Goal: Task Accomplishment & Management: Complete application form

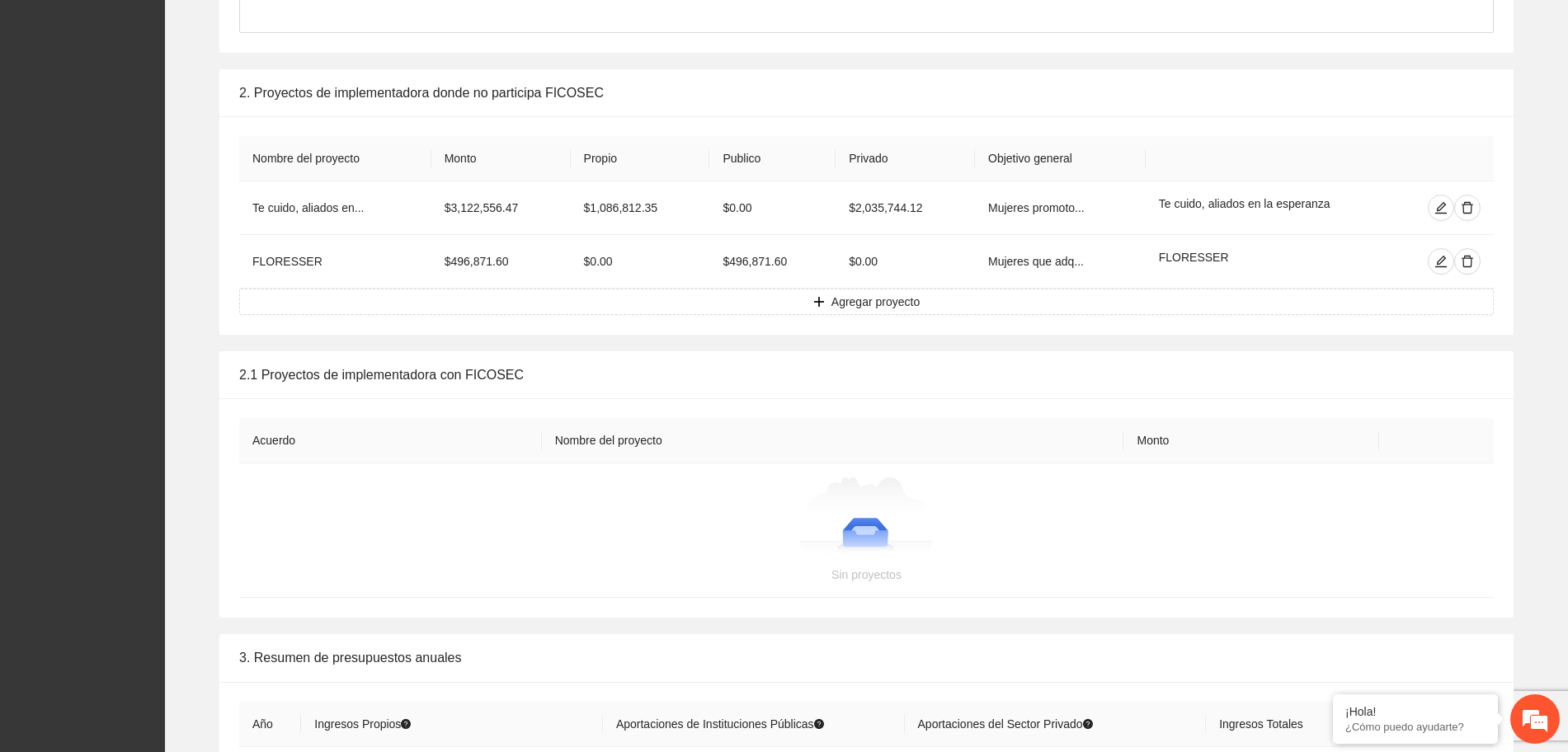
scroll to position [2886, 0]
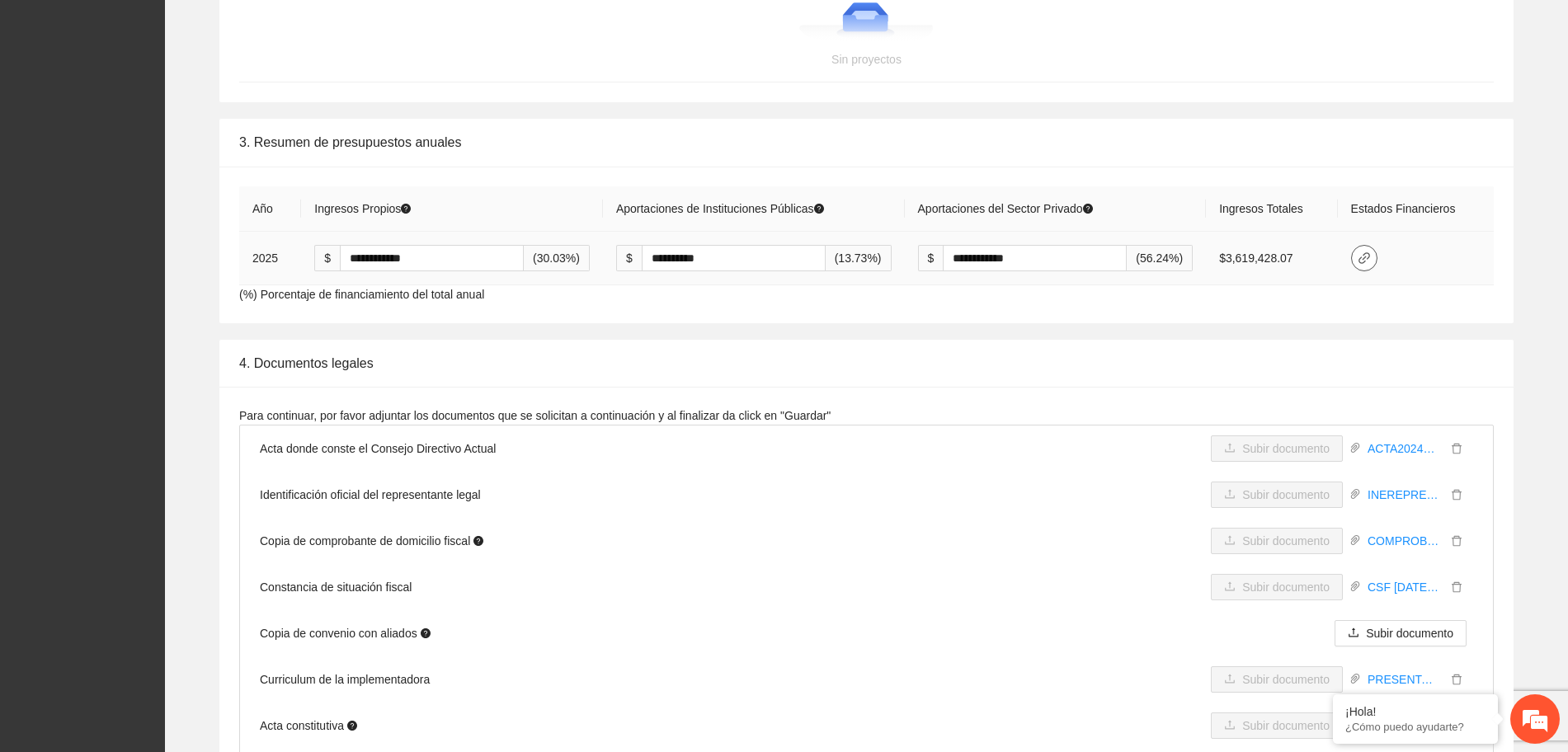
click at [1370, 259] on icon "link" at bounding box center [1364, 259] width 13 height 13
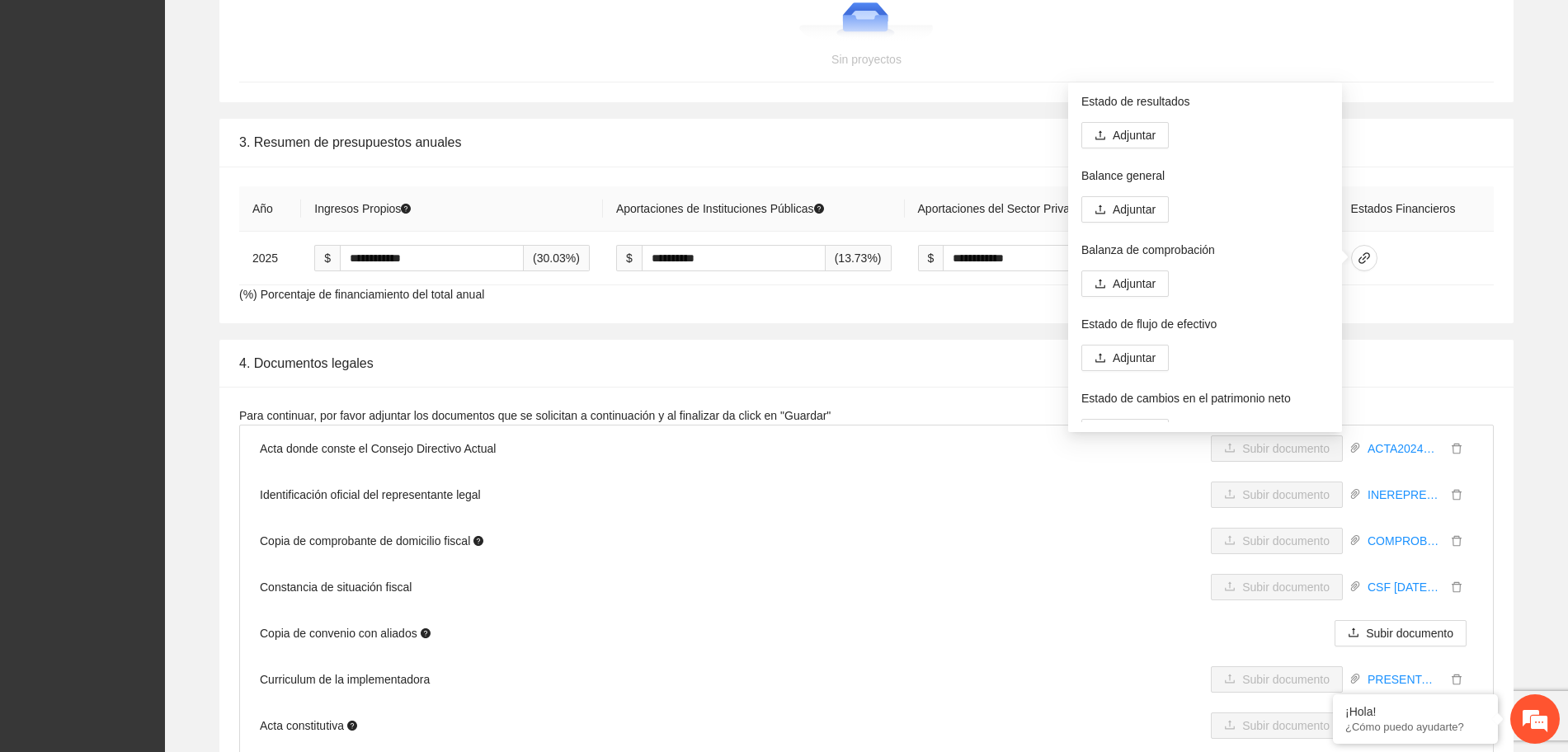
click at [1432, 294] on div "**********" at bounding box center [867, 245] width 1294 height 157
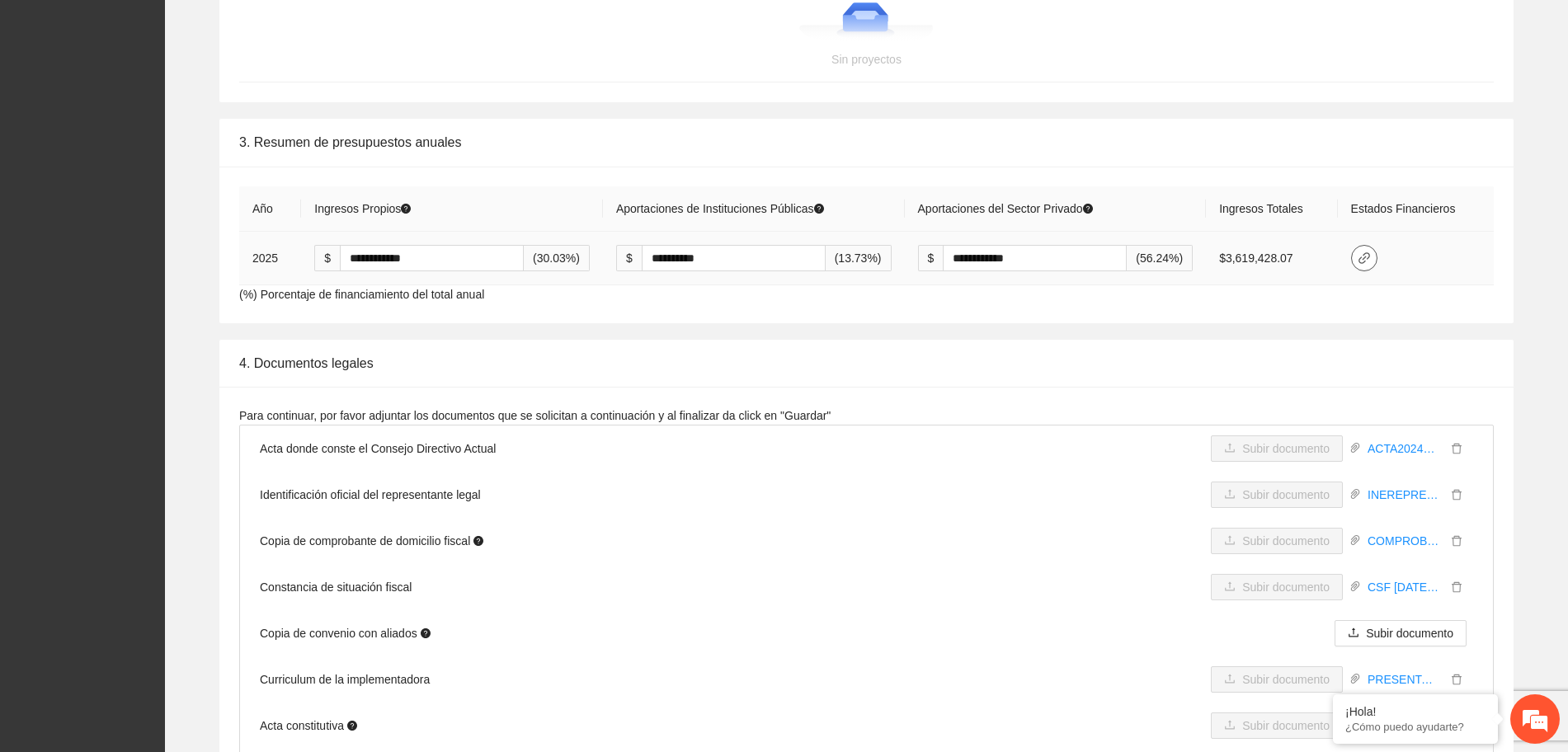
click at [1369, 256] on icon "link" at bounding box center [1364, 259] width 13 height 13
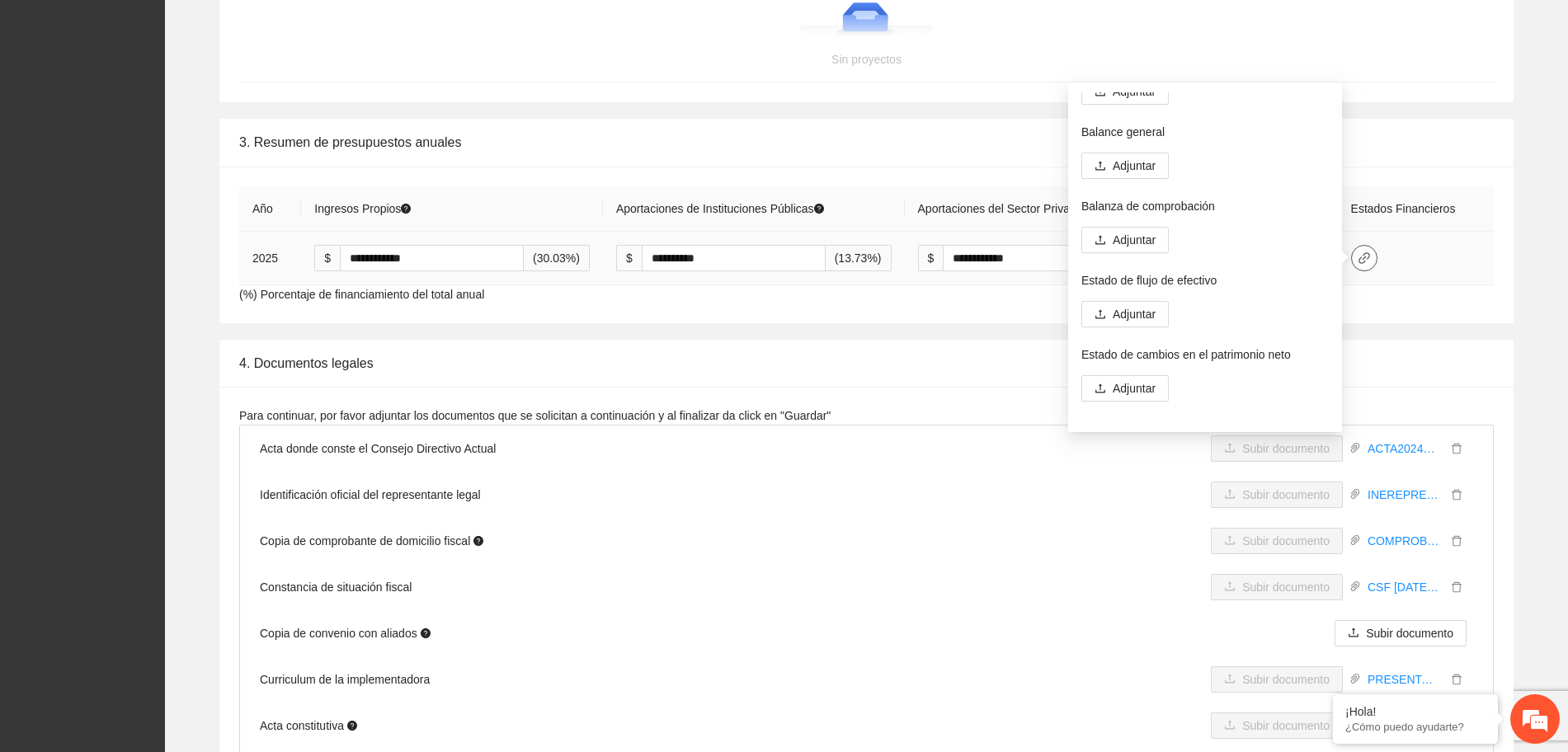
scroll to position [0, 0]
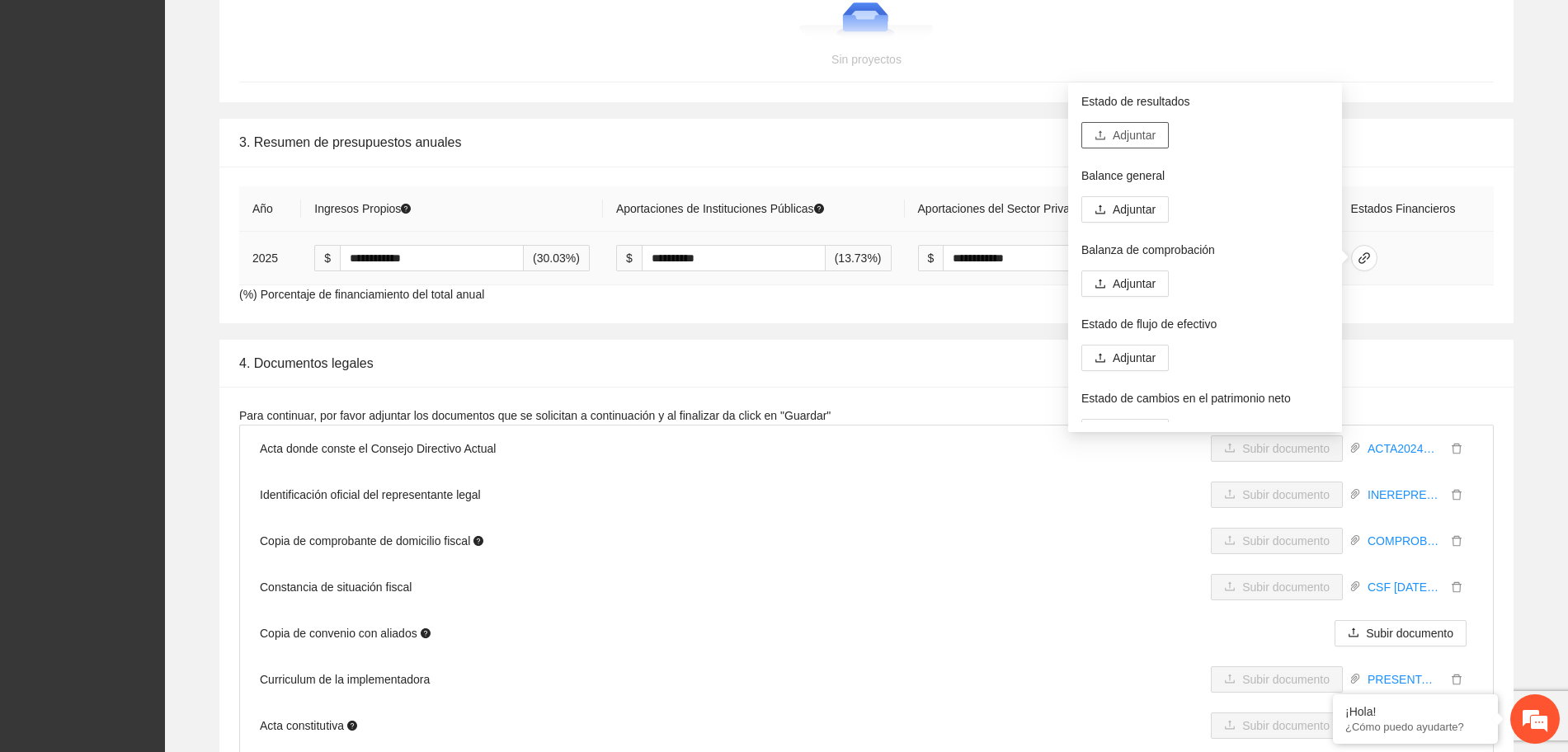
click at [1120, 143] on span "Adjuntar" at bounding box center [1134, 135] width 43 height 18
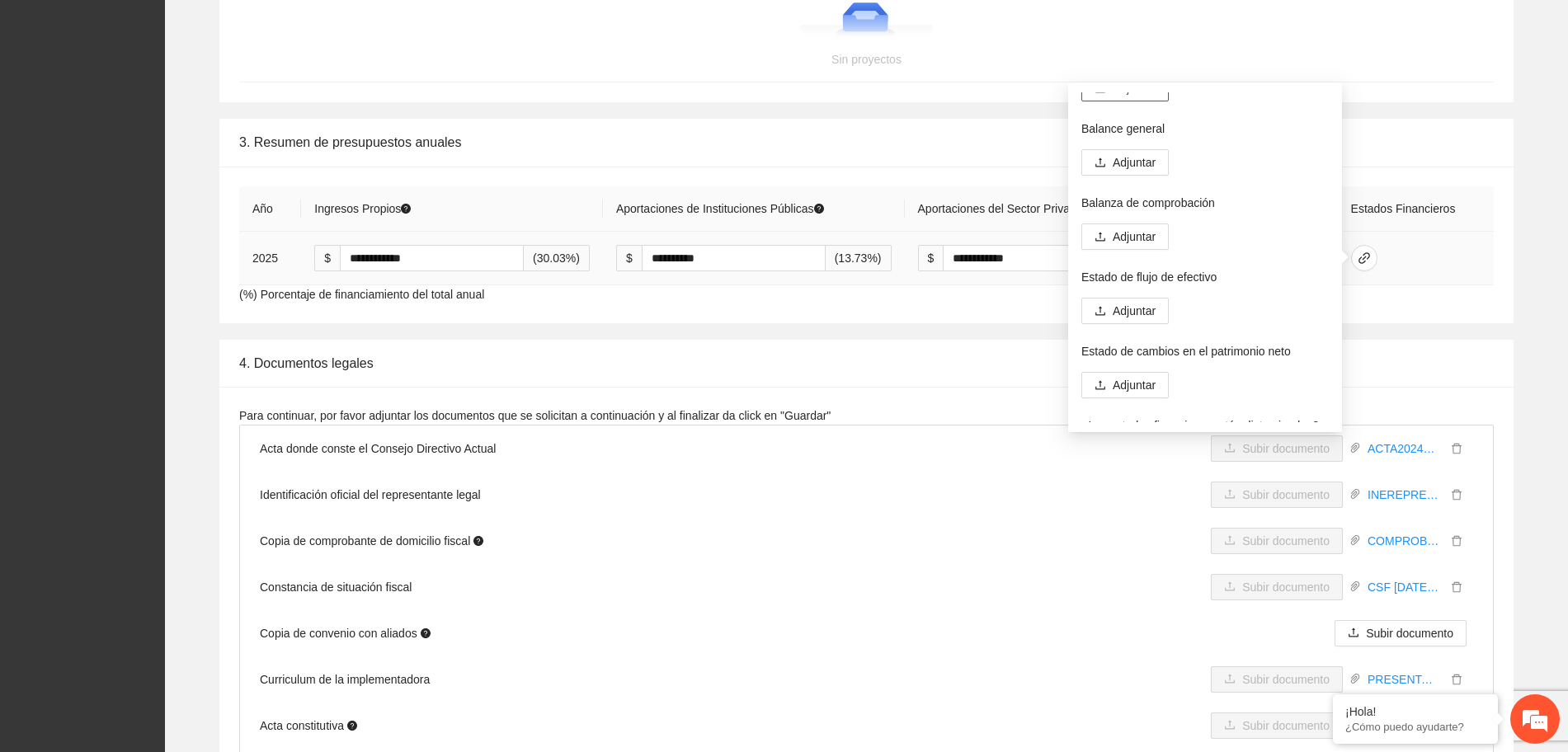
scroll to position [89, 0]
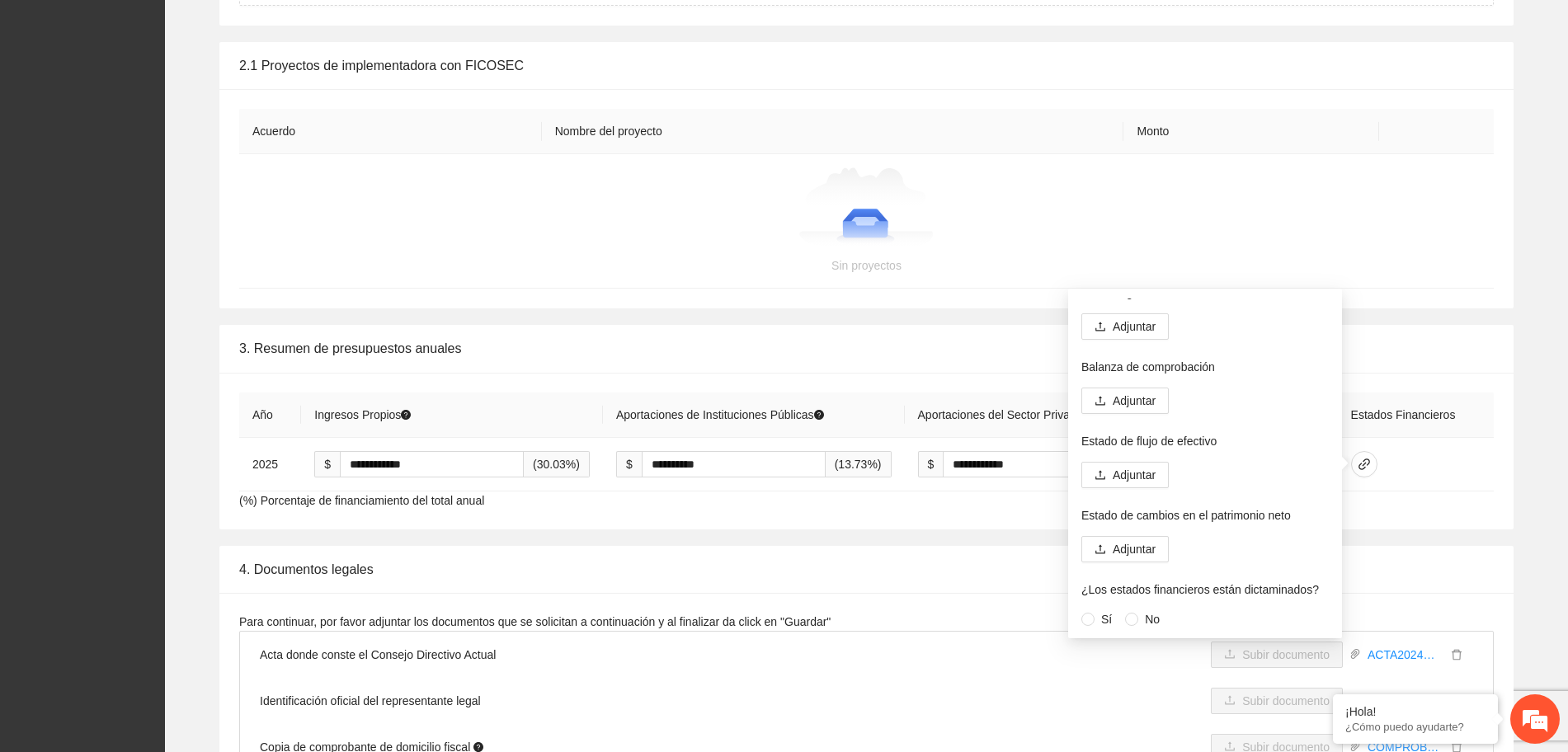
click at [1405, 239] on div at bounding box center [866, 208] width 1215 height 82
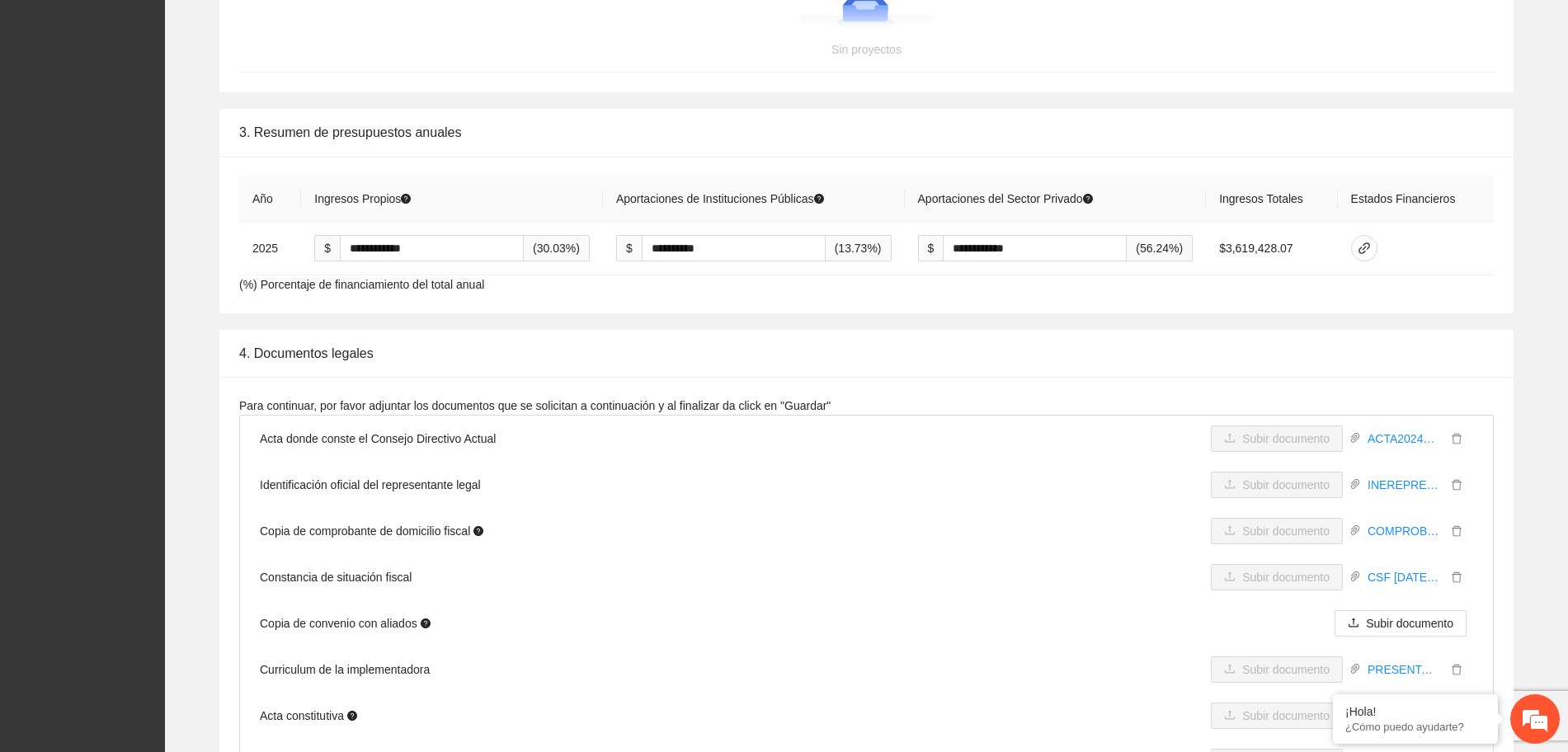
scroll to position [2680, 0]
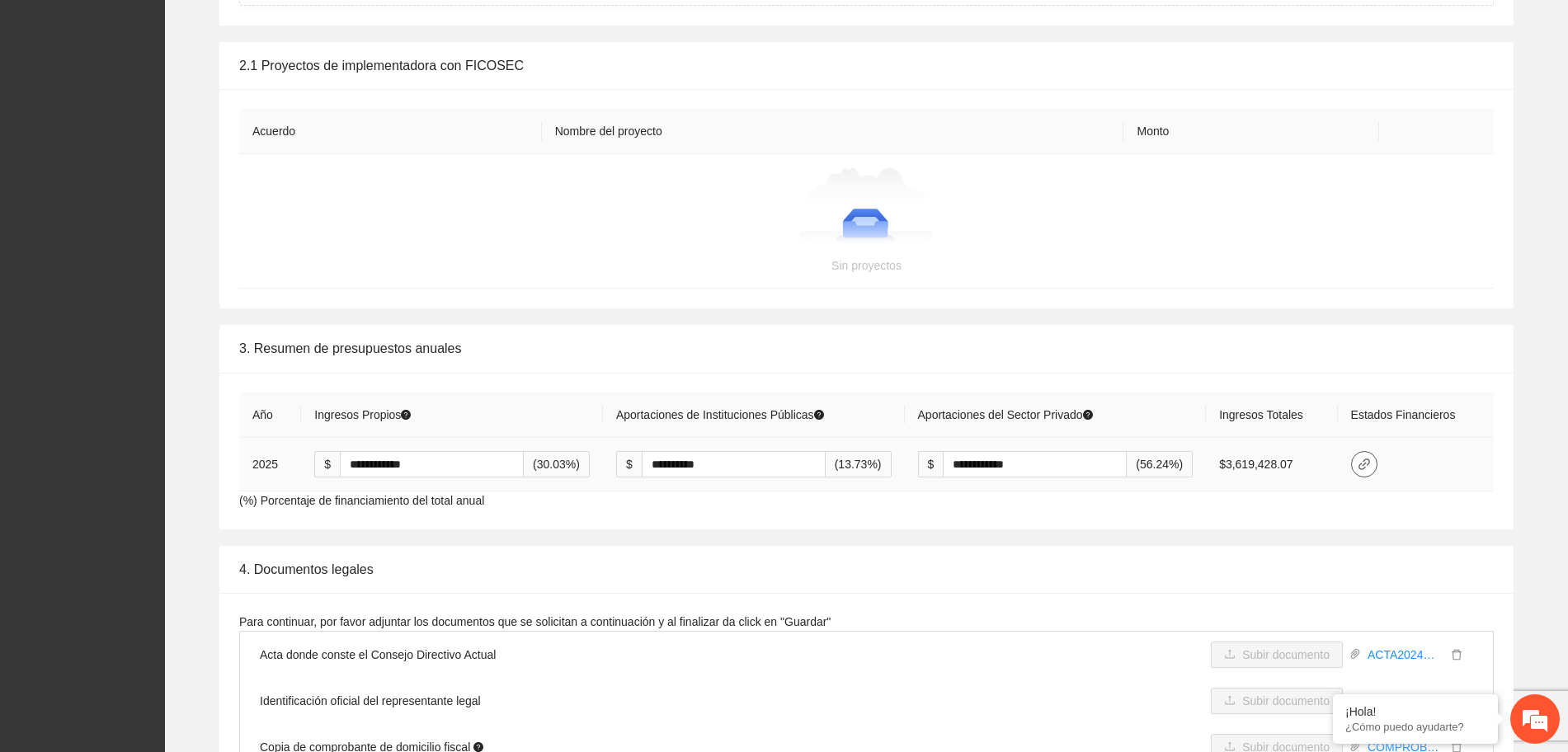
click at [1358, 464] on span "link" at bounding box center [1364, 465] width 25 height 13
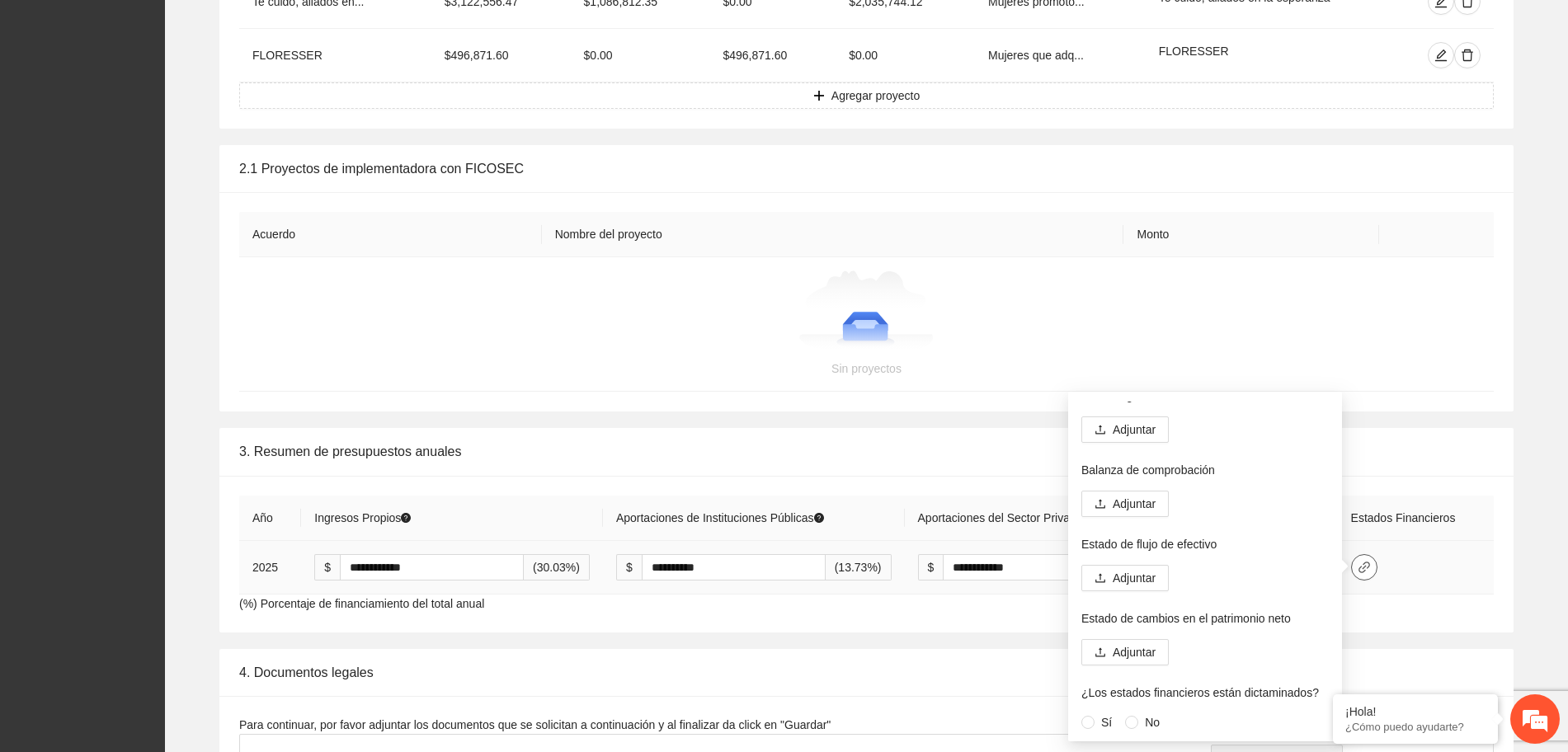
scroll to position [0, 0]
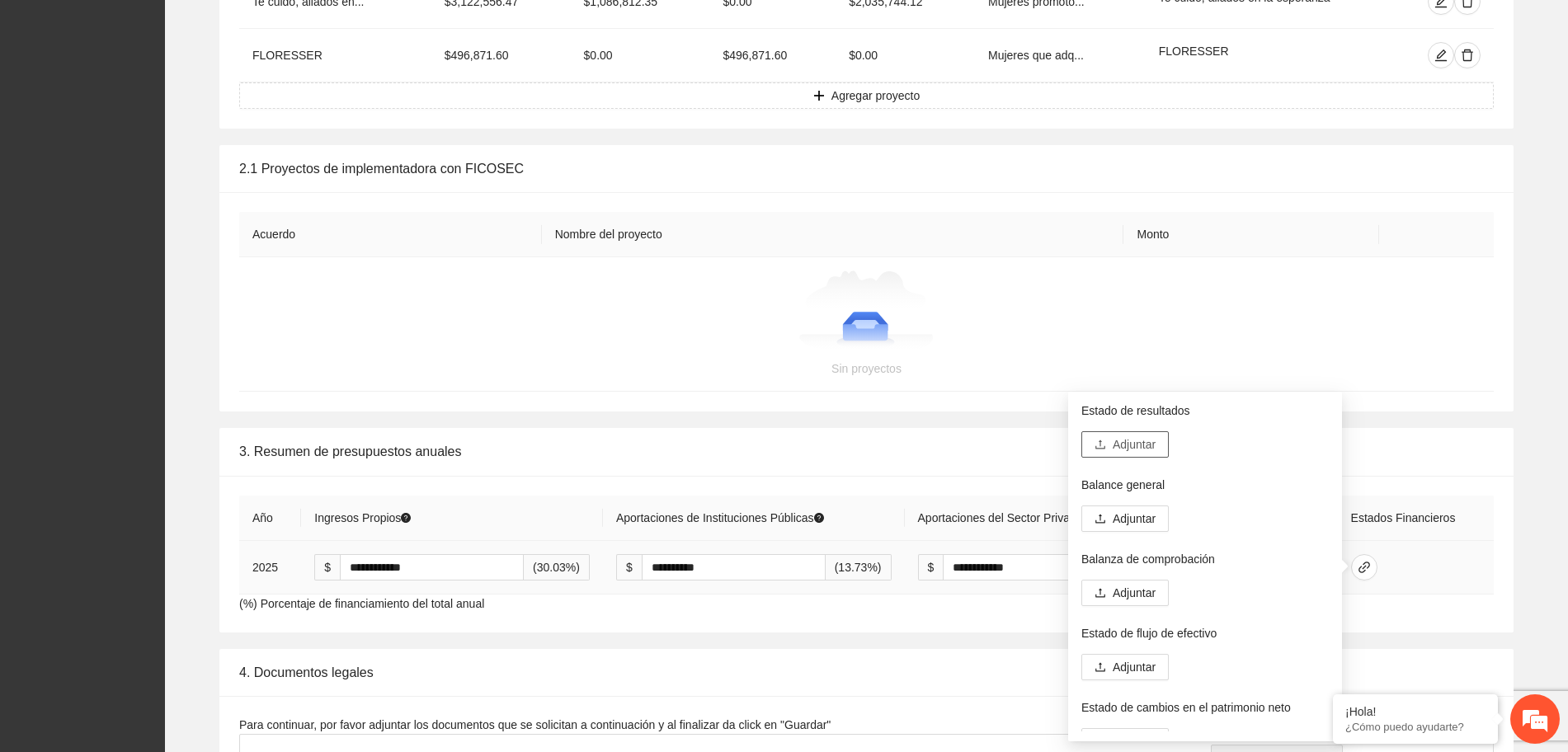
click at [1110, 446] on button "Adjuntar" at bounding box center [1125, 445] width 88 height 27
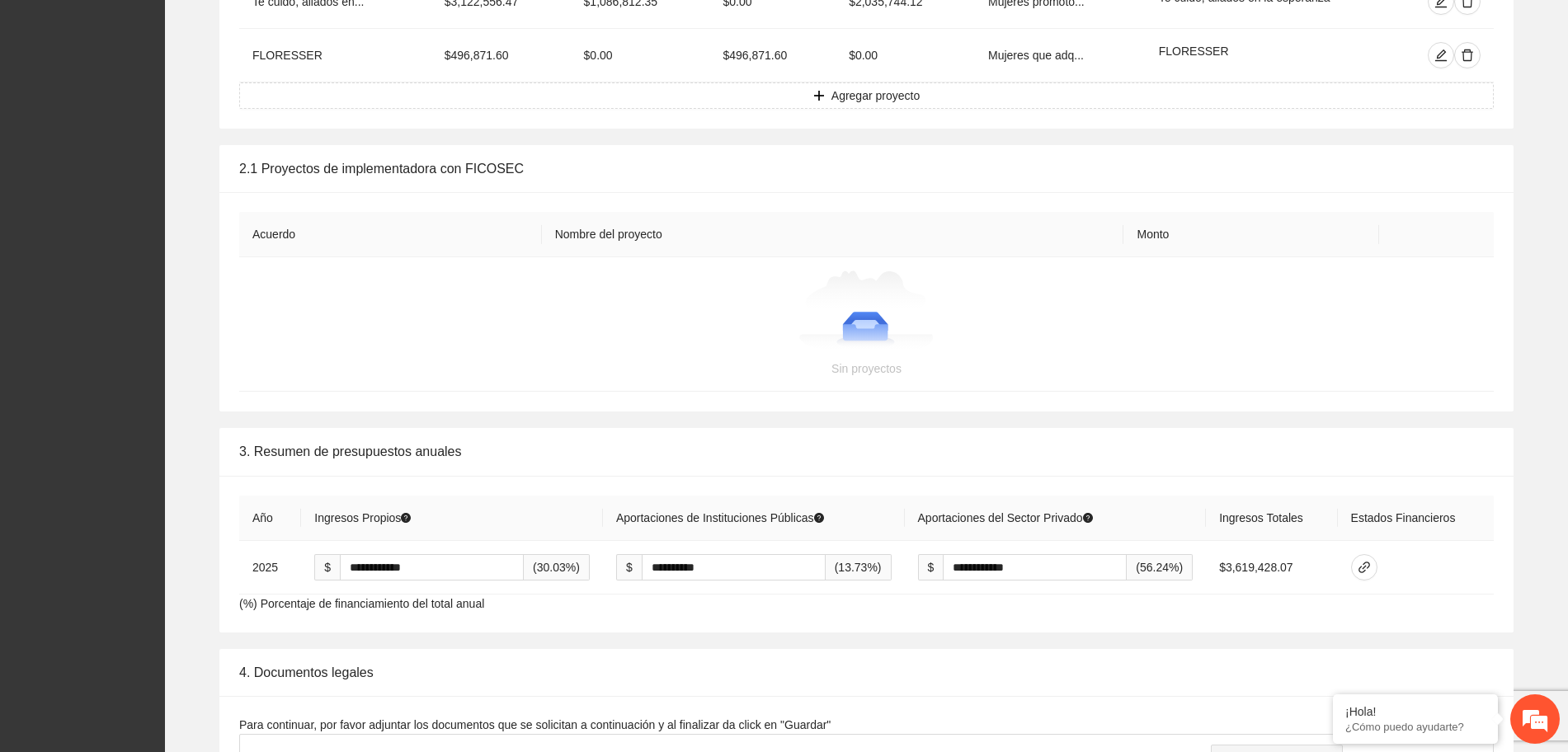
click at [1332, 256] on th "Monto" at bounding box center [1250, 235] width 255 height 46
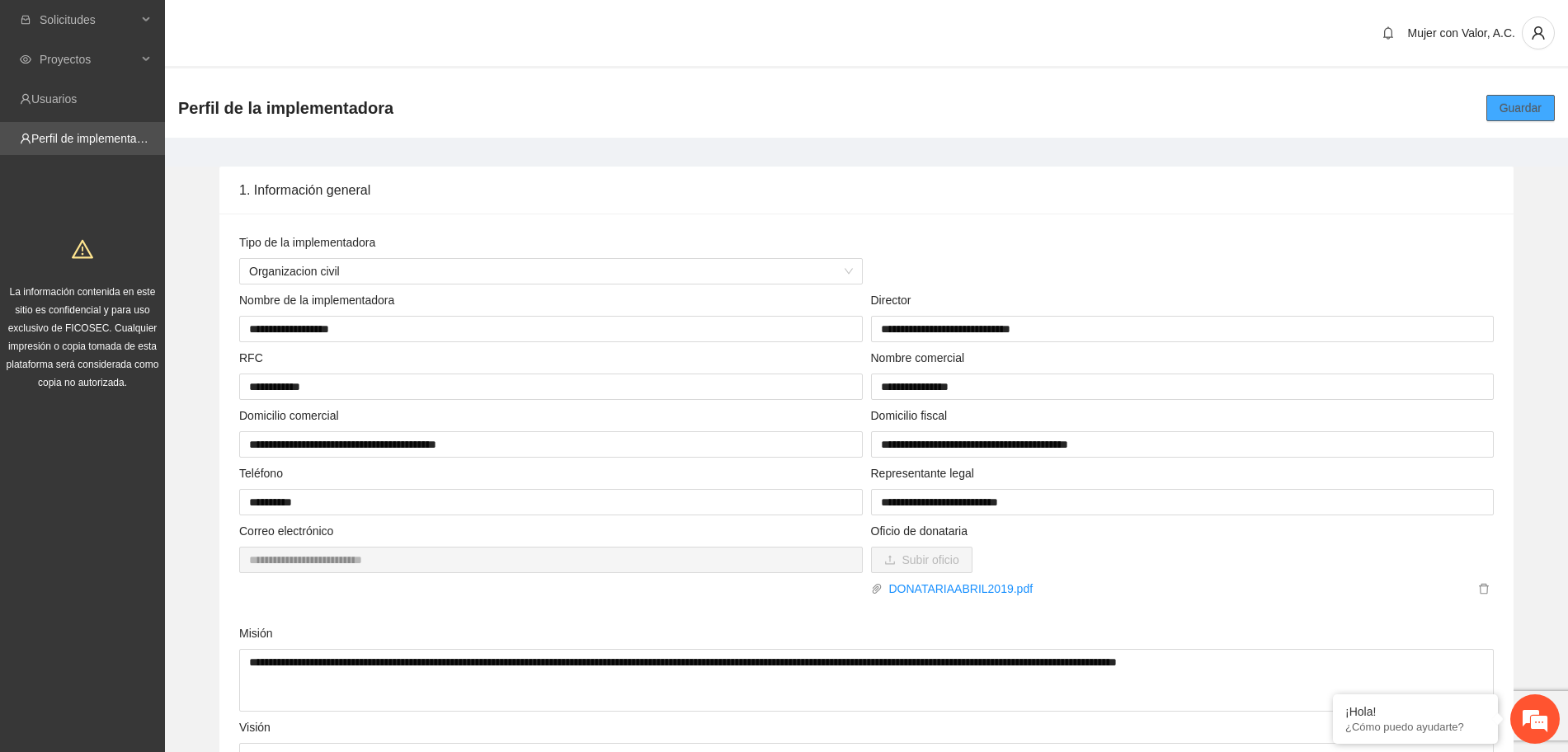
click at [1510, 100] on span "Guardar" at bounding box center [1520, 108] width 42 height 18
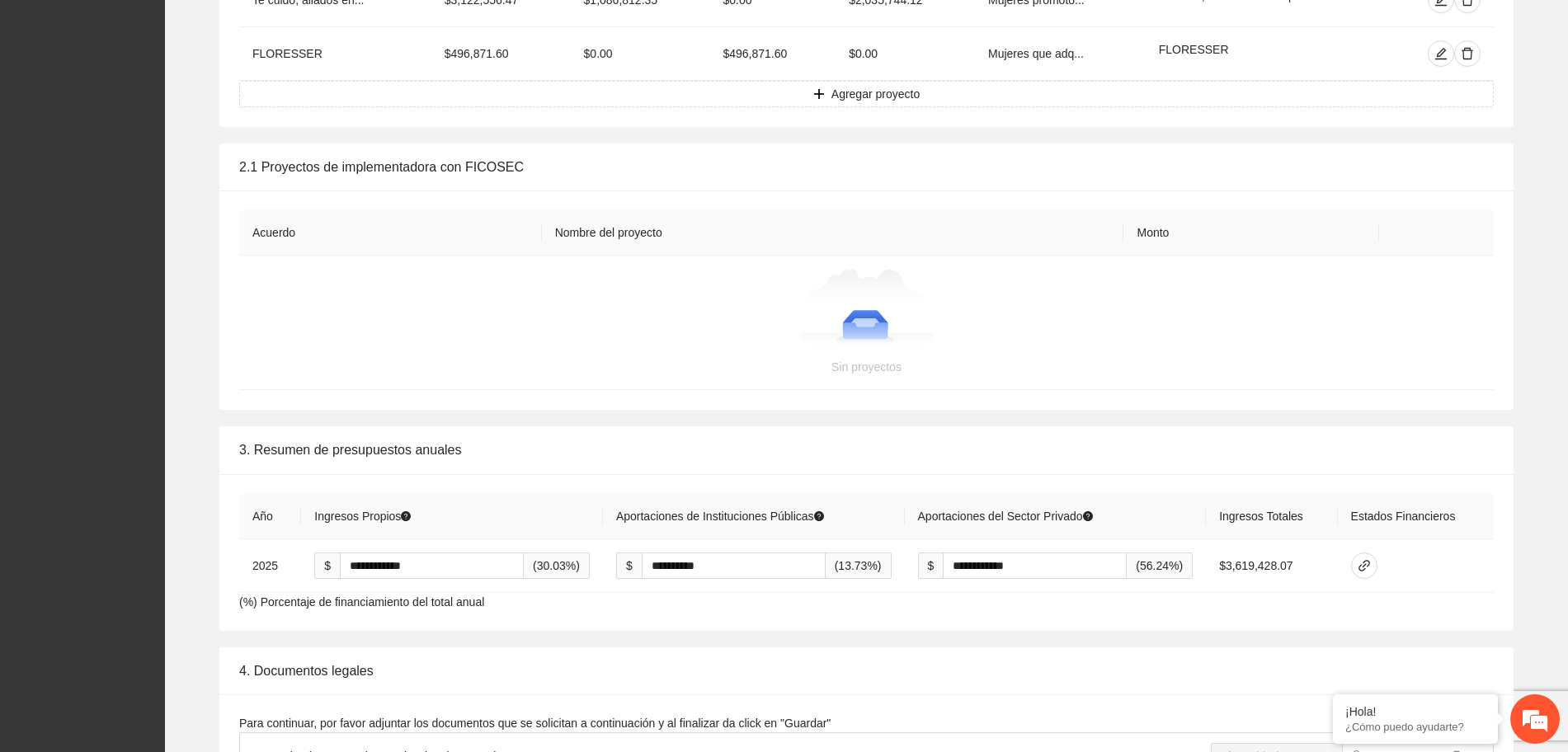
scroll to position [2783, 0]
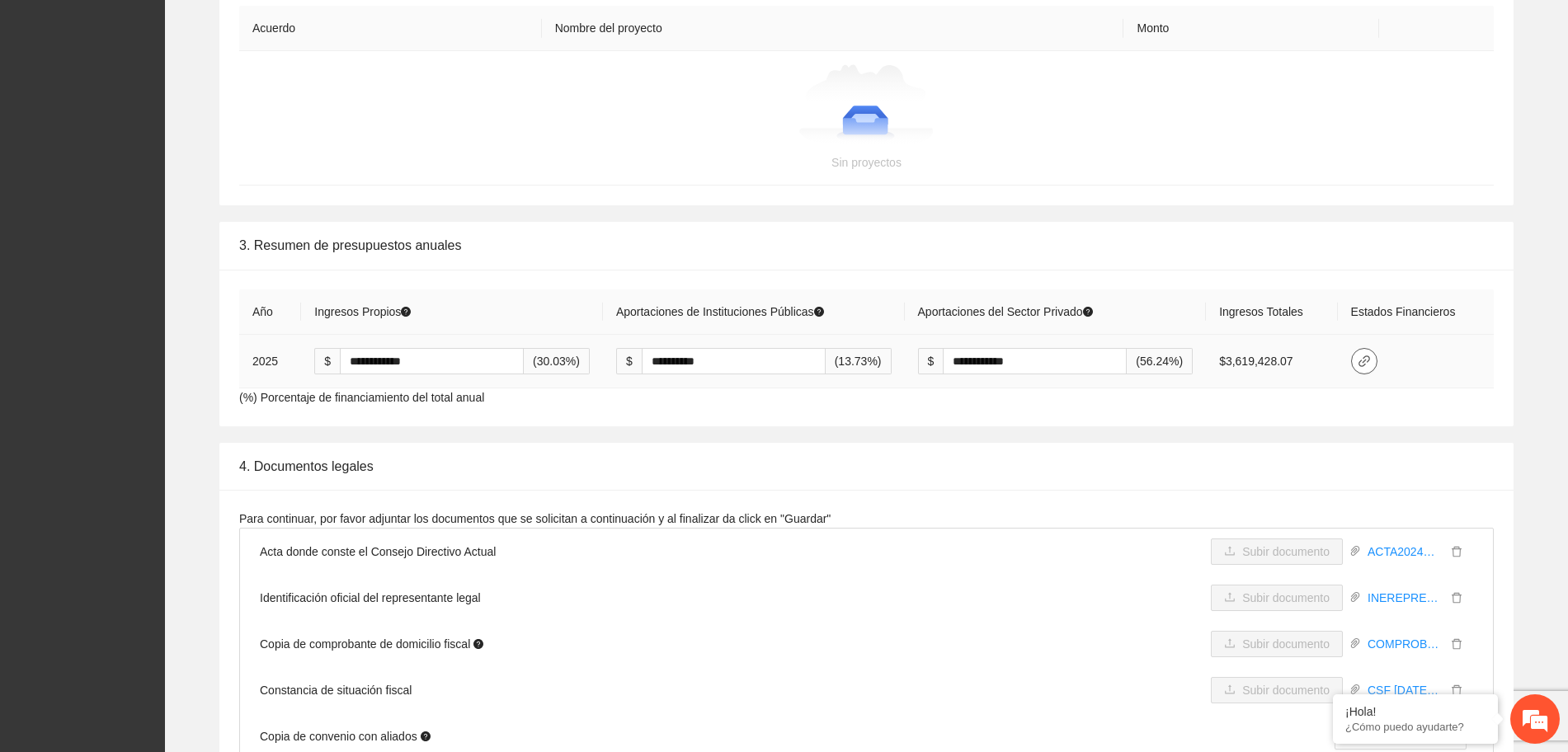
click at [1370, 363] on icon "link" at bounding box center [1364, 362] width 13 height 13
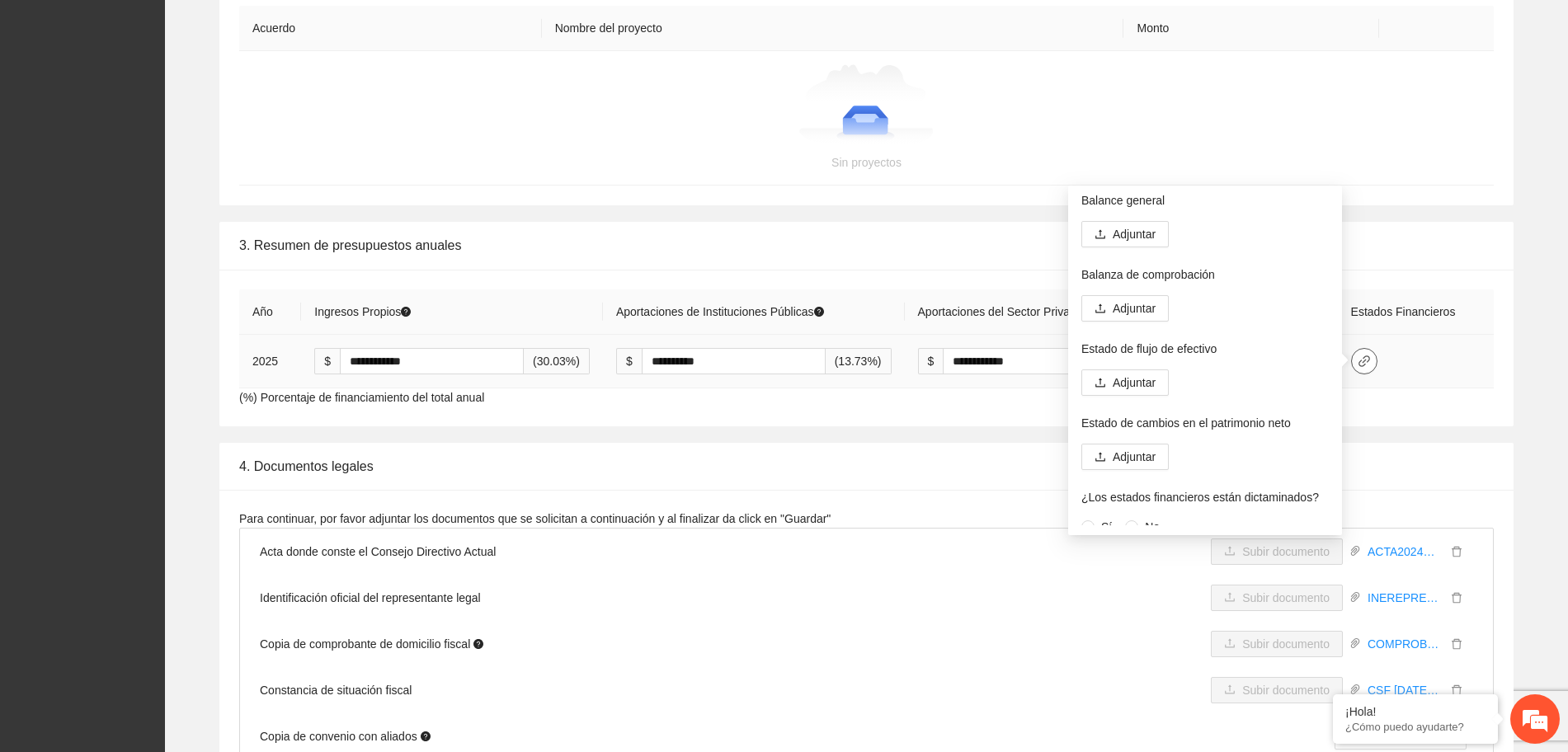
scroll to position [0, 0]
